Goal: Check status: Check status

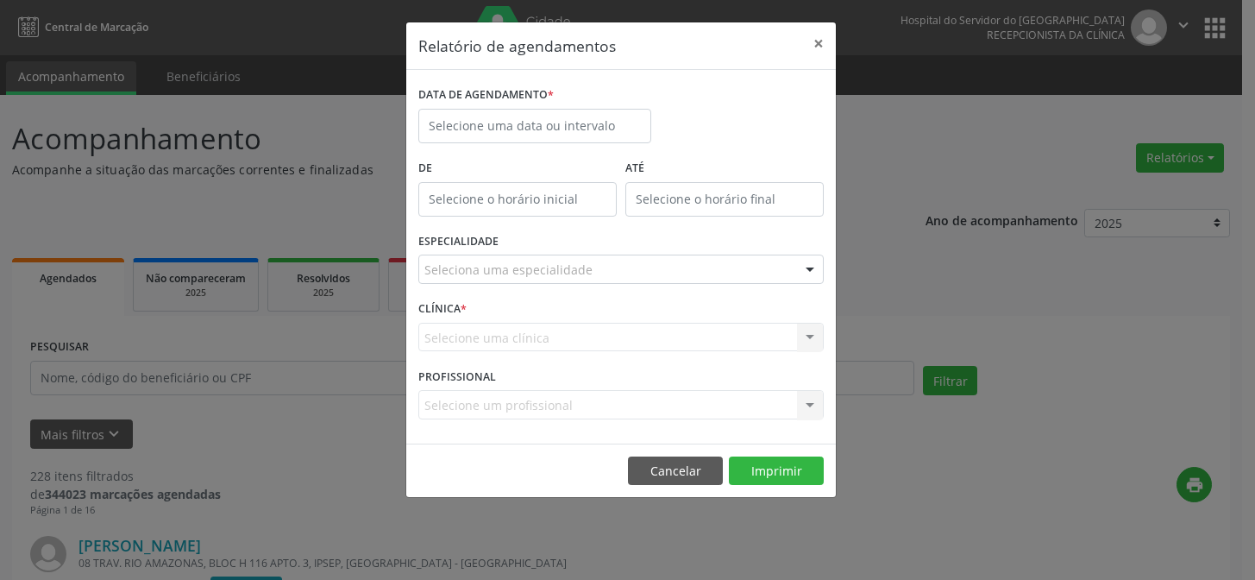
select select "9"
click at [546, 131] on input "text" at bounding box center [534, 126] width 233 height 34
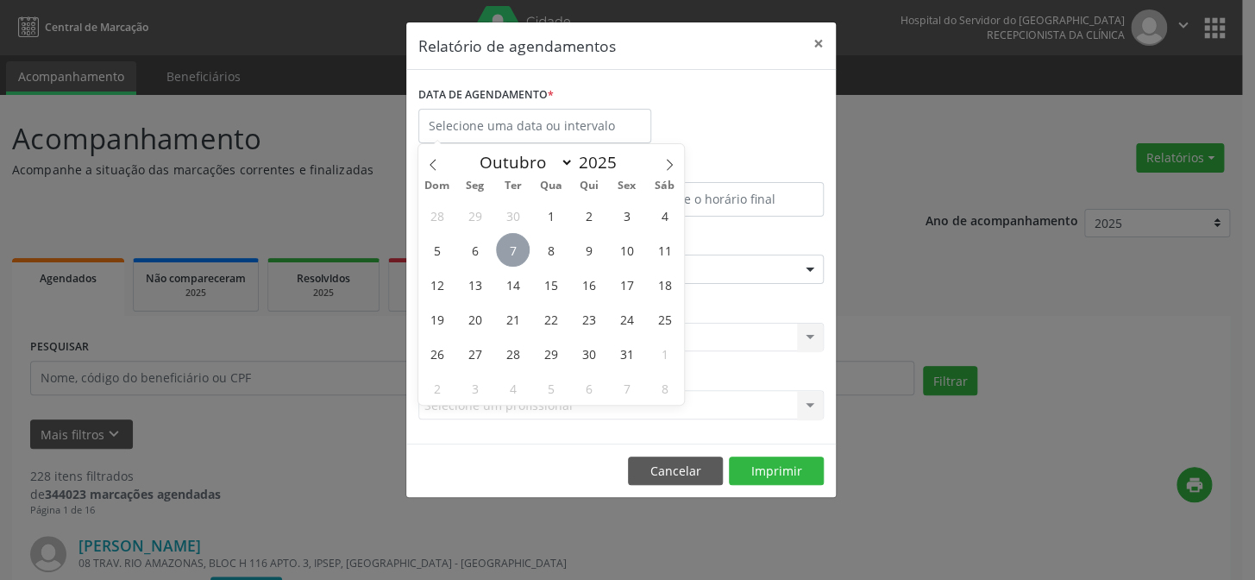
click at [521, 251] on span "7" at bounding box center [513, 250] width 34 height 34
type input "[DATE]"
click at [521, 248] on span "7" at bounding box center [513, 250] width 34 height 34
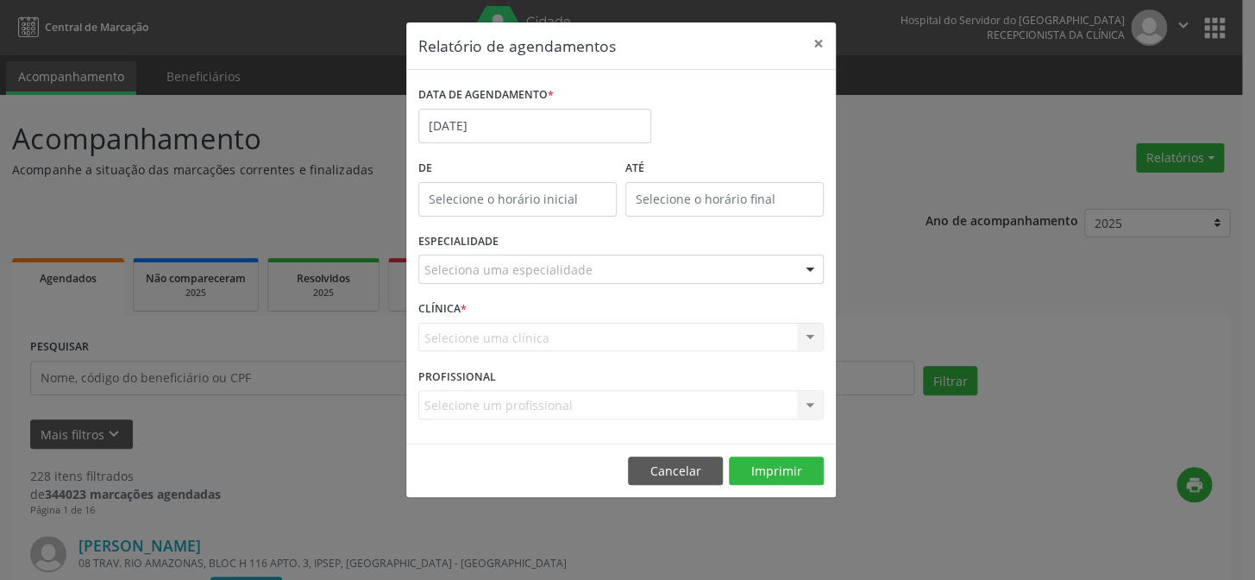
click at [521, 248] on div "ESPECIALIDADE Seleciona uma especialidade Todas as especialidades Alergologia A…" at bounding box center [621, 262] width 414 height 67
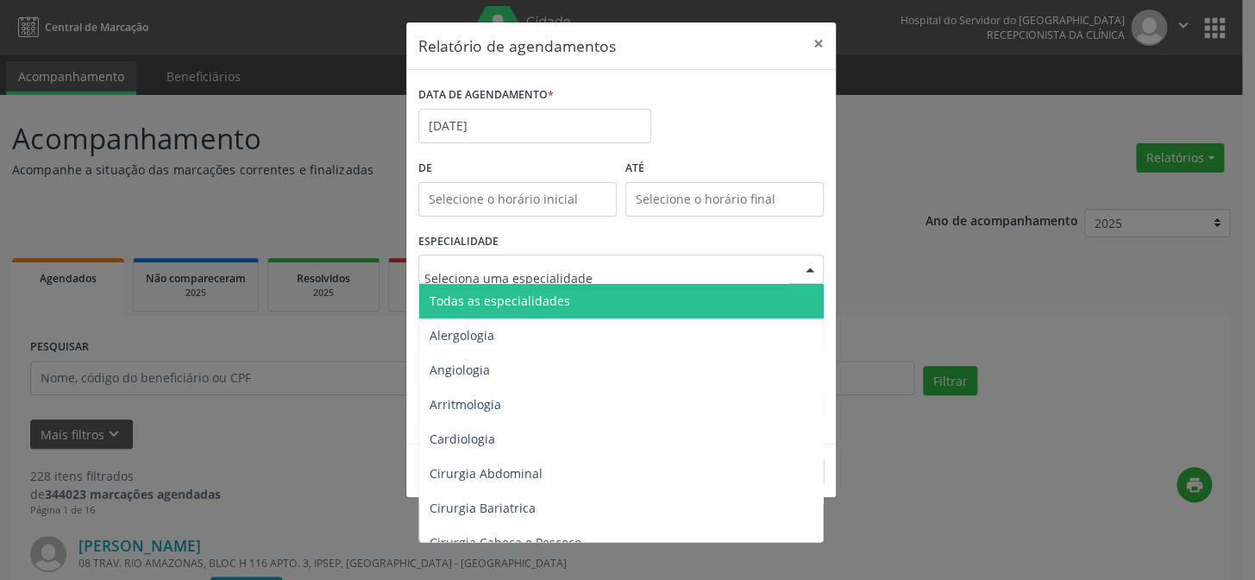
click at [542, 293] on span "Todas as especialidades" at bounding box center [500, 300] width 141 height 16
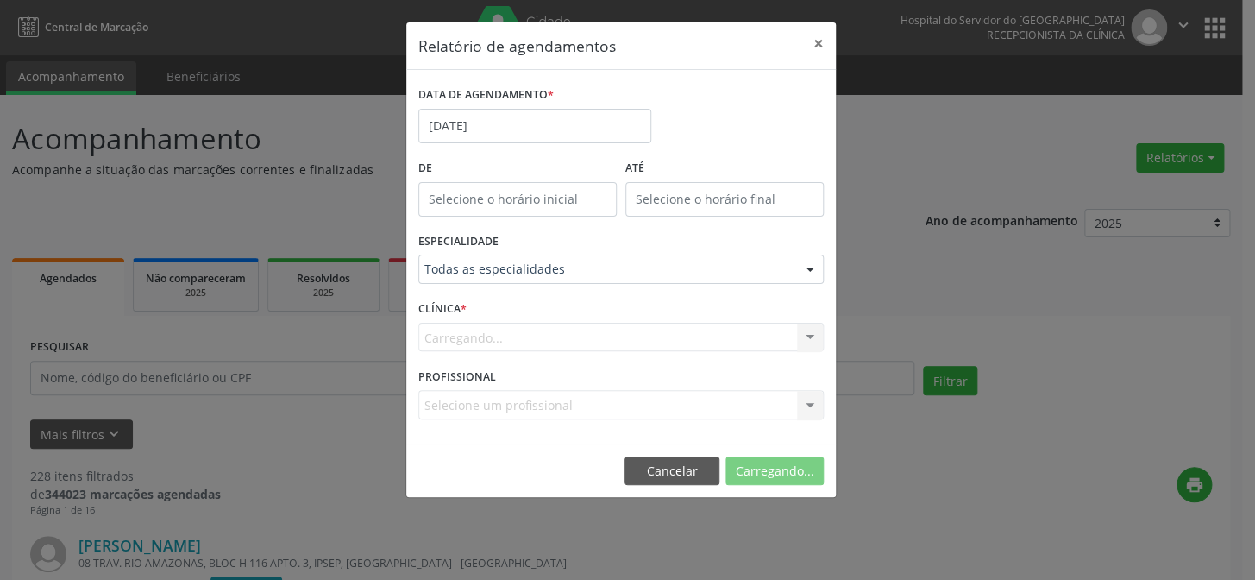
click at [680, 333] on div "Carregando... Nenhum resultado encontrado para: " " Não há nenhuma opção para s…" at bounding box center [620, 337] width 405 height 29
click at [786, 483] on button "Imprimir" at bounding box center [776, 470] width 95 height 29
